Goal: Transaction & Acquisition: Obtain resource

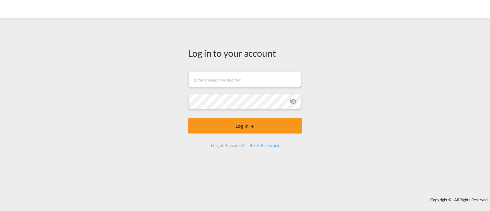
type input "[EMAIL_ADDRESS][DOMAIN_NAME]"
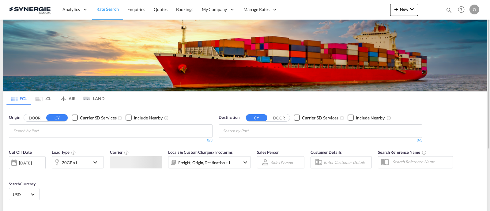
click at [450, 8] on md-icon "icon-magnify" at bounding box center [449, 10] width 7 height 7
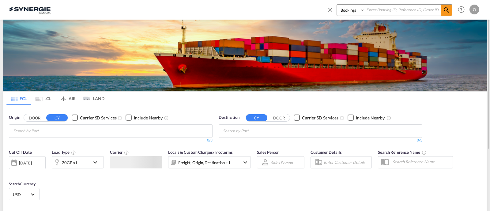
click at [354, 13] on select "Bookings Quotes Enquiries" at bounding box center [351, 10] width 29 height 11
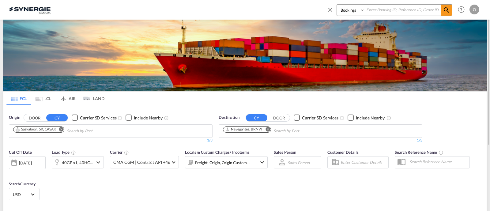
select select "Quotes"
click at [337, 5] on select "Bookings Quotes Enquiries" at bounding box center [351, 10] width 29 height 11
click at [391, 9] on input at bounding box center [403, 10] width 76 height 11
paste input "syc000012995"
type input "syc000012995"
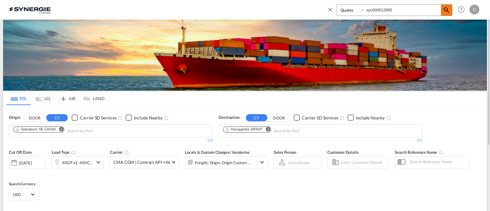
click at [448, 9] on md-icon "icon-magnify" at bounding box center [446, 9] width 7 height 7
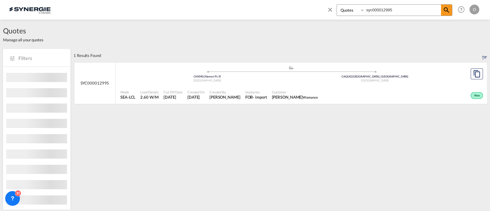
click at [205, 97] on div "Created On [DATE]" at bounding box center [196, 94] width 22 height 15
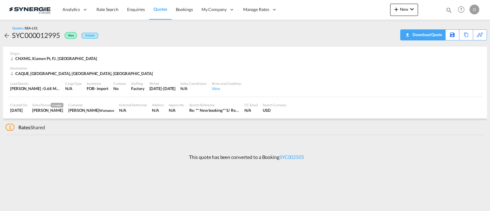
click at [433, 34] on div "Download Quote" at bounding box center [426, 35] width 31 height 10
